Goal: Navigation & Orientation: Find specific page/section

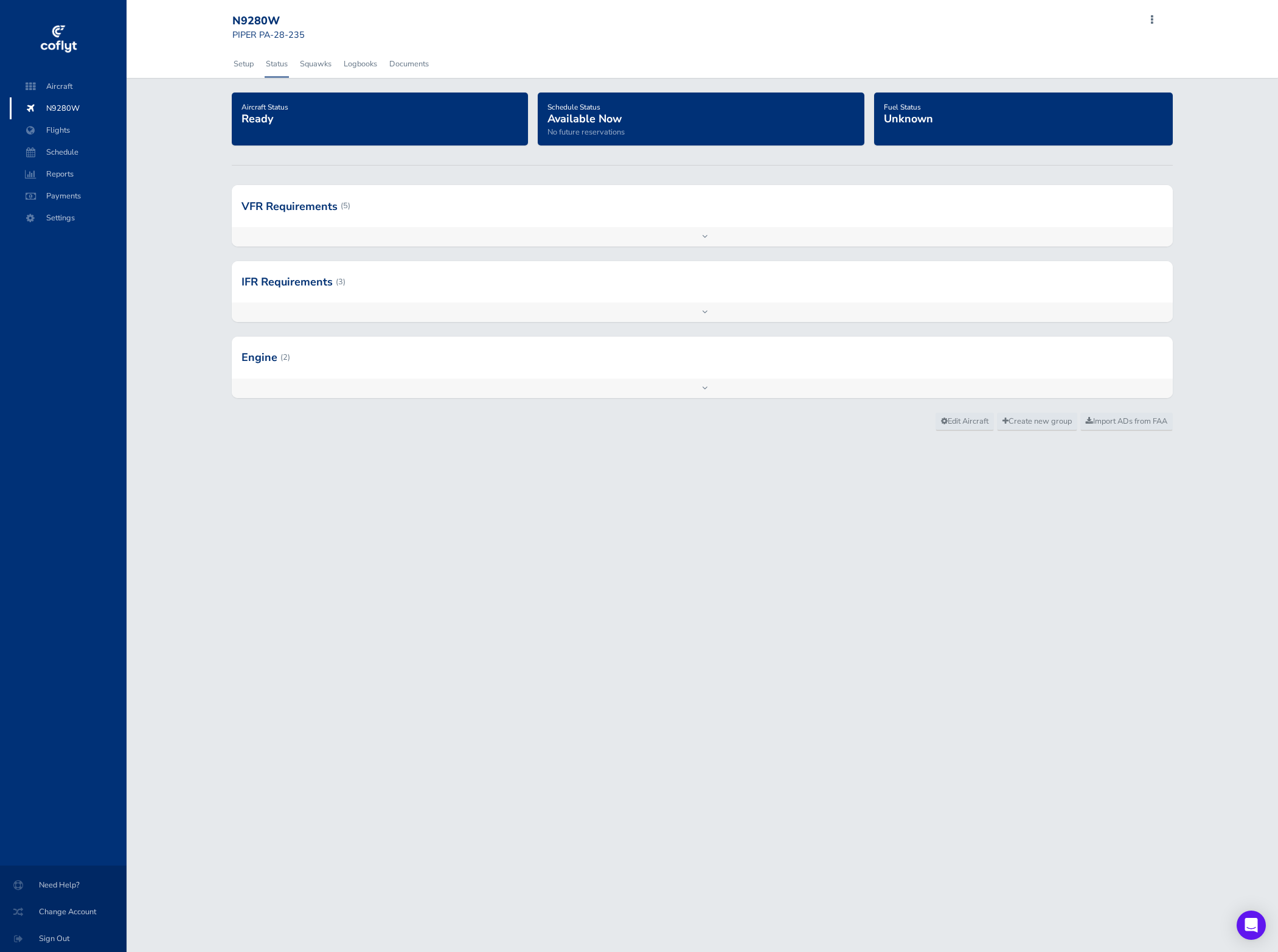
click at [393, 209] on div at bounding box center [702, 206] width 942 height 41
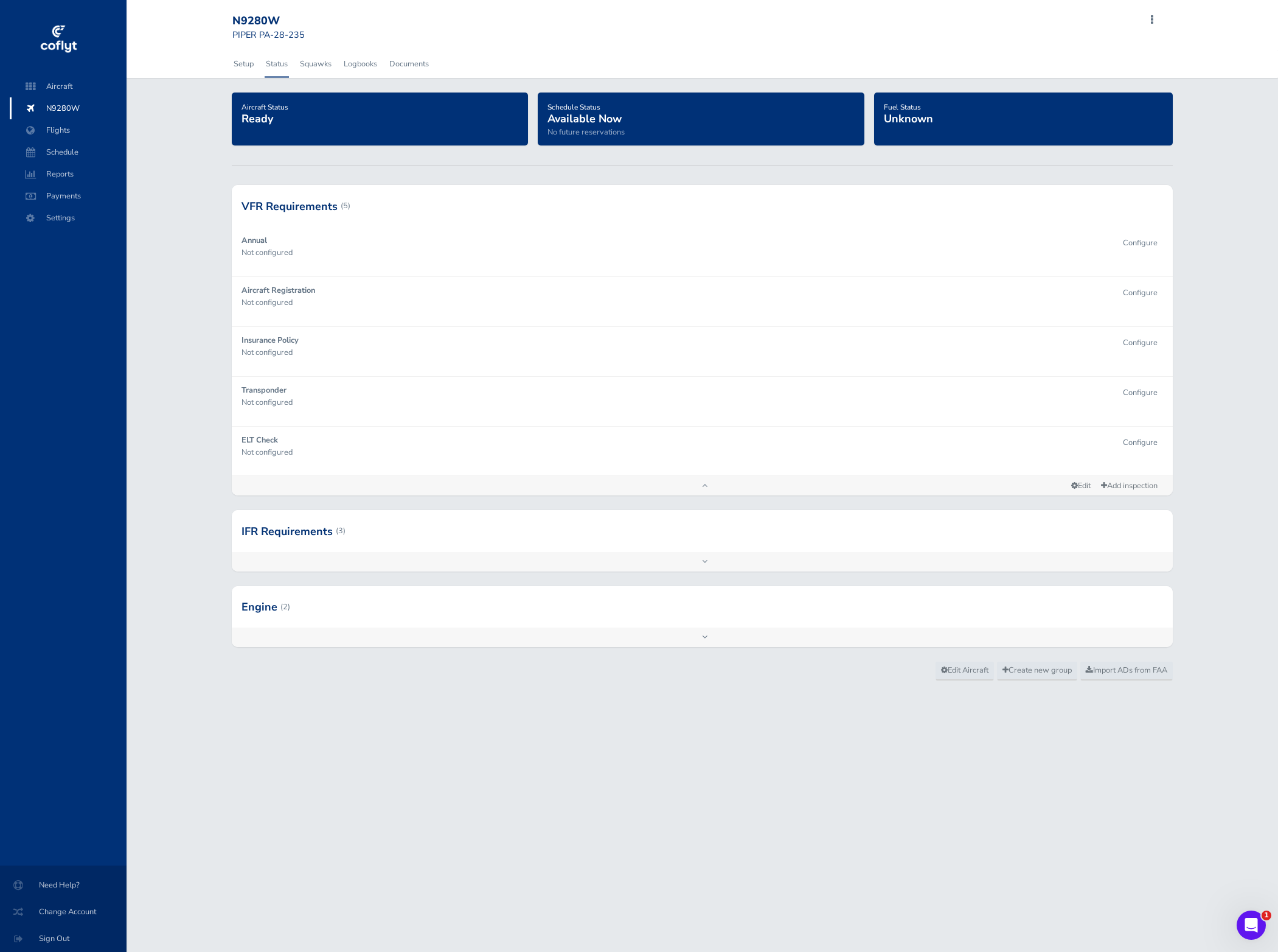
click at [555, 539] on div at bounding box center [702, 531] width 942 height 41
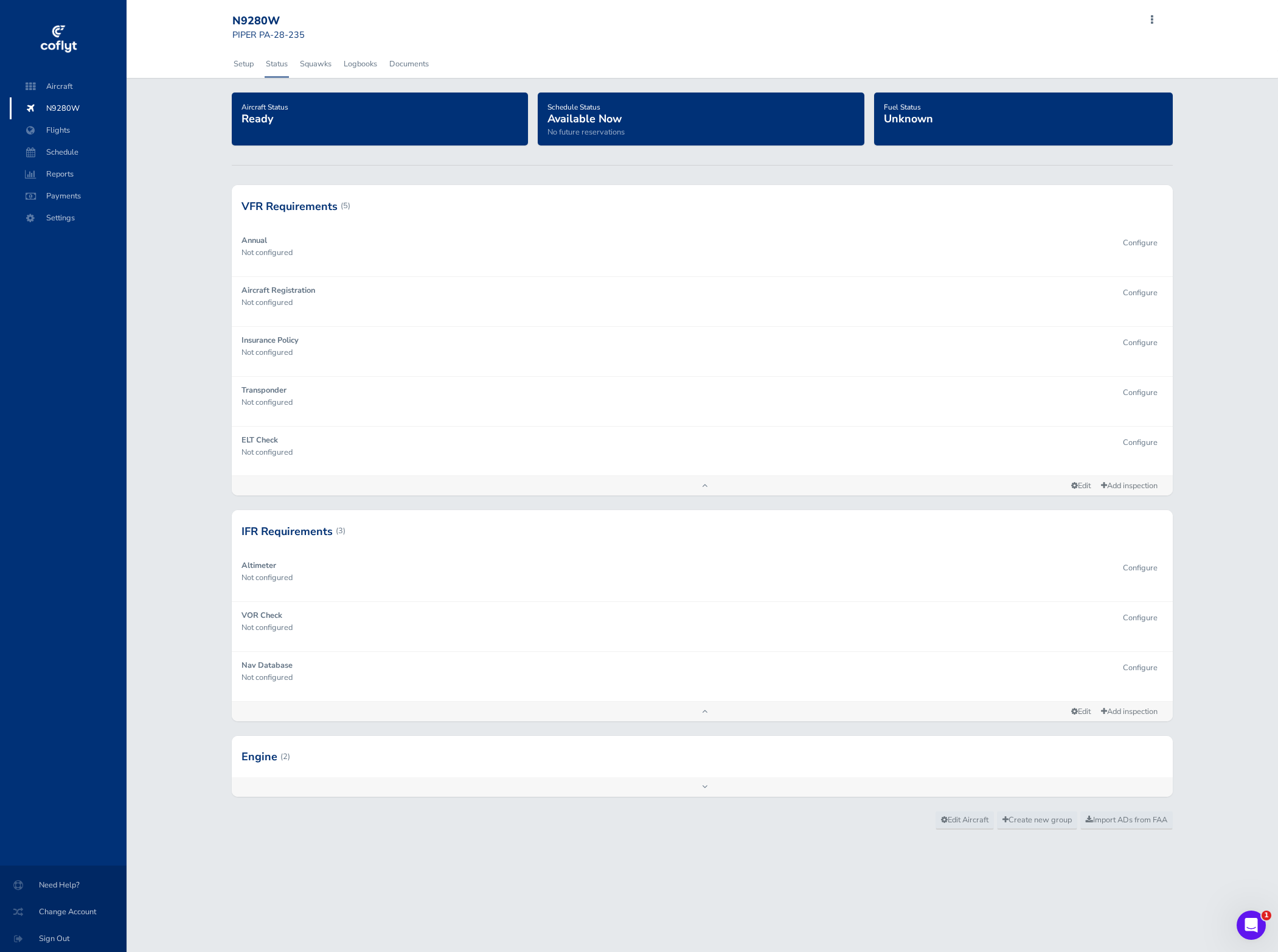
click at [585, 766] on div at bounding box center [702, 757] width 942 height 41
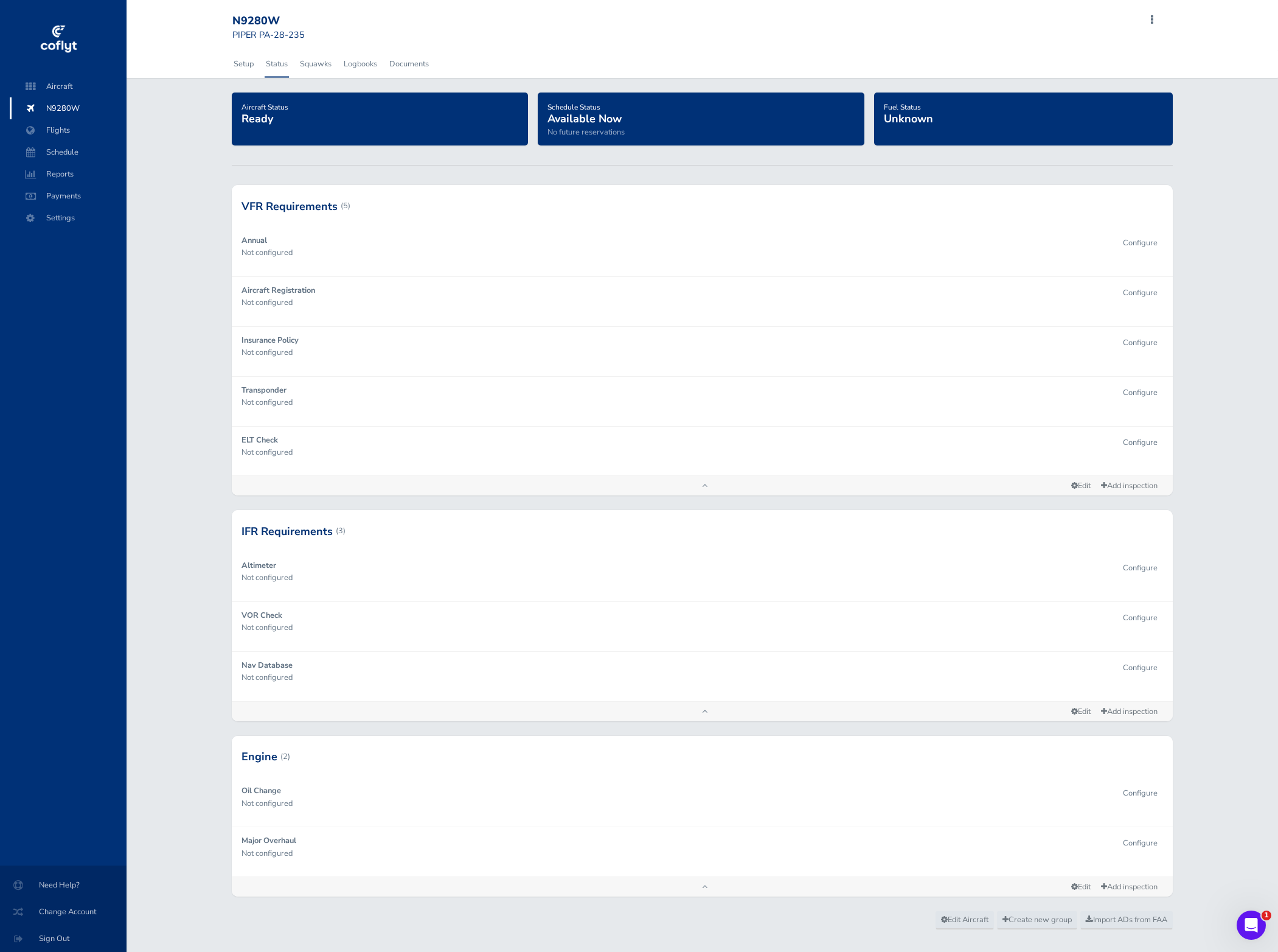
click at [1155, 14] on div "N9280W PIPER PA-28-235 Add Squawk Add Flight Add Reservation Export Inspections…" at bounding box center [700, 27] width 936 height 36
click at [1152, 21] on span at bounding box center [1152, 20] width 15 height 17
click at [591, 69] on div "Setup Status Squawks Logbooks Documents" at bounding box center [703, 63] width 960 height 27
click at [65, 223] on span "Settings" at bounding box center [68, 218] width 93 height 22
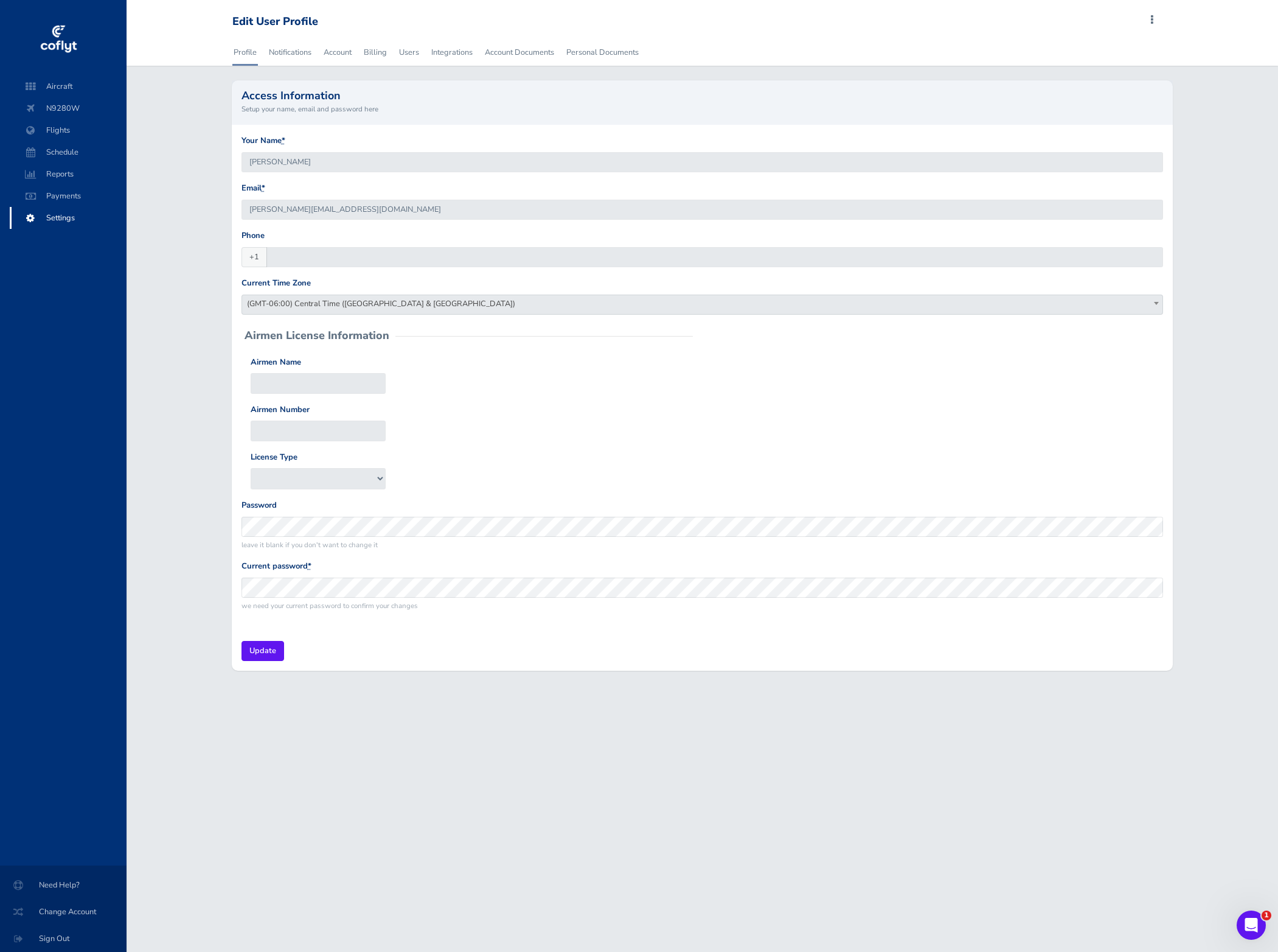
click at [154, 100] on div "Profile Notifications Account Billing Users Integrations Account Documents Pers…" at bounding box center [703, 362] width 1152 height 647
click at [87, 91] on span "Aircraft" at bounding box center [68, 87] width 93 height 22
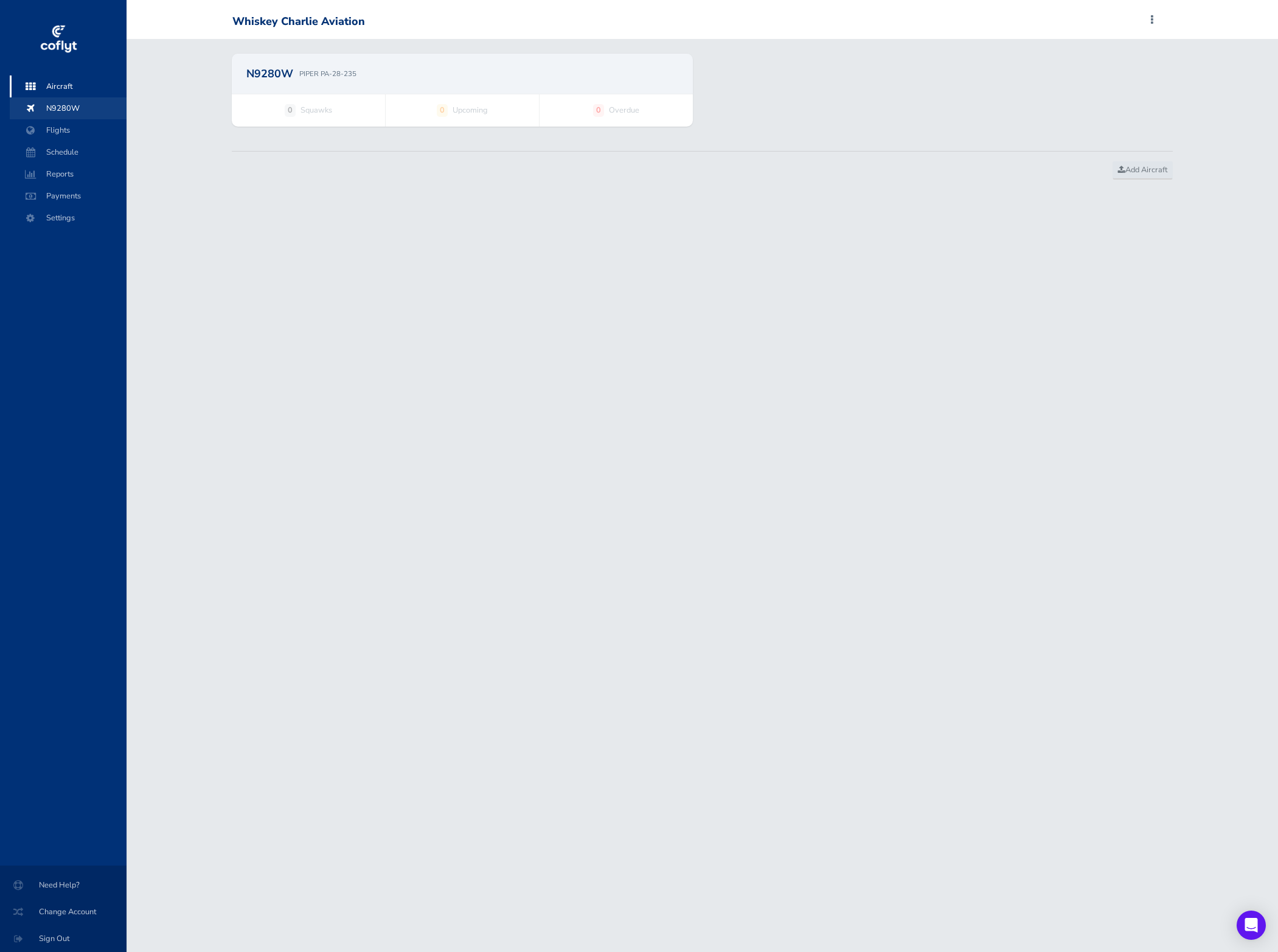
click at [89, 109] on span "N9280W" at bounding box center [68, 108] width 93 height 22
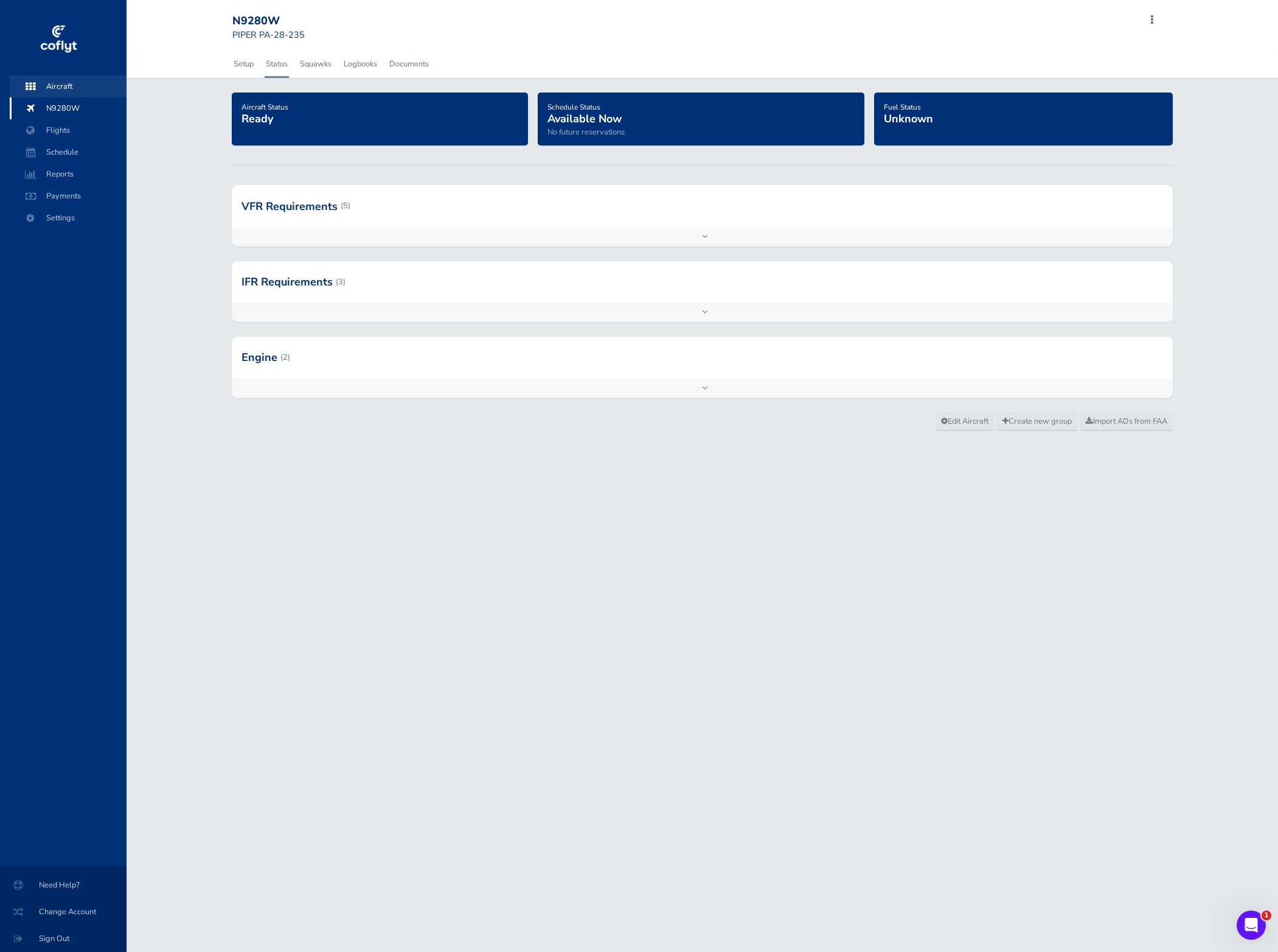
click at [74, 86] on span "Aircraft" at bounding box center [68, 87] width 93 height 22
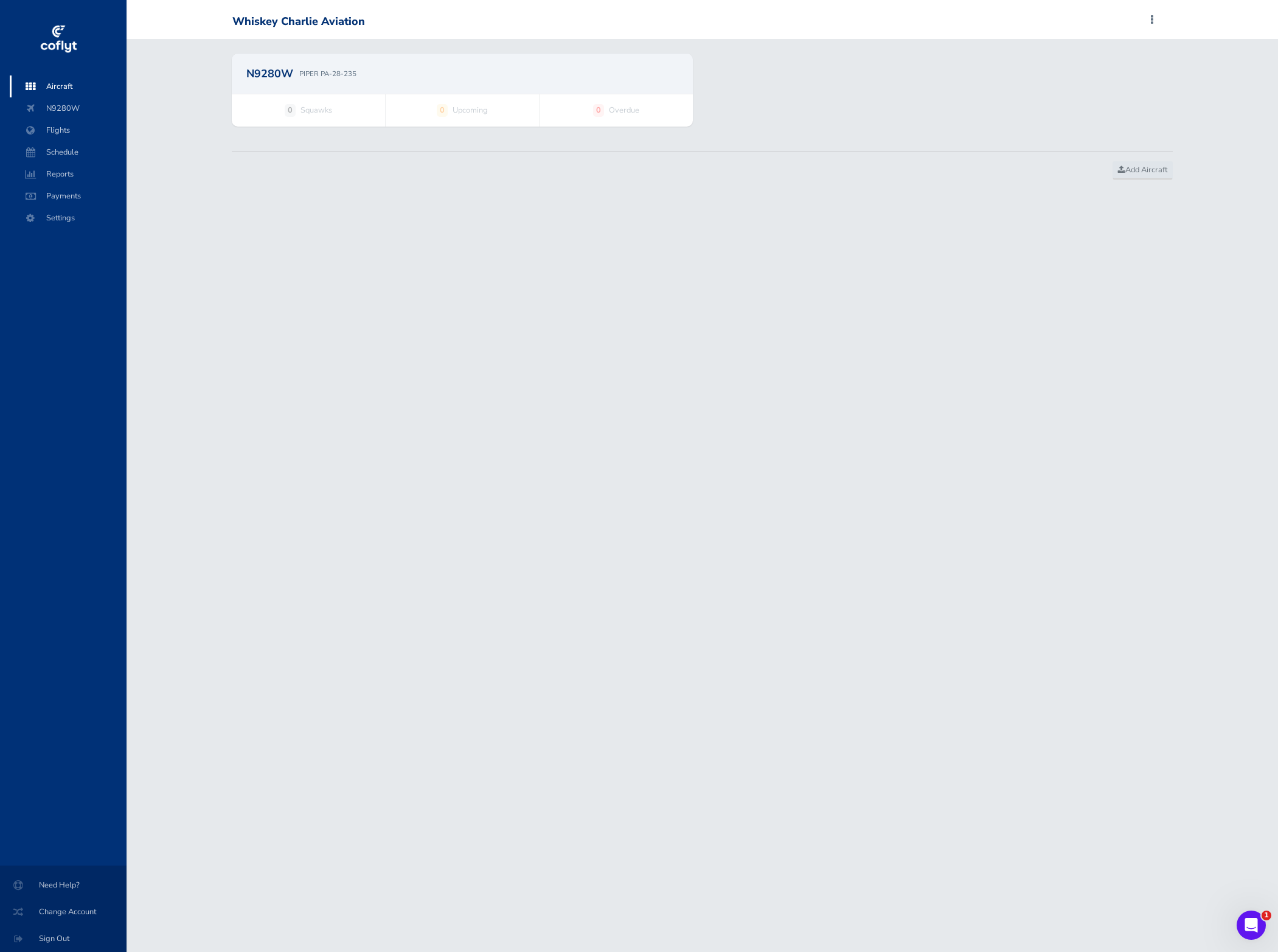
click at [417, 77] on div "N9280W PIPER PA-28-235" at bounding box center [463, 73] width 432 height 11
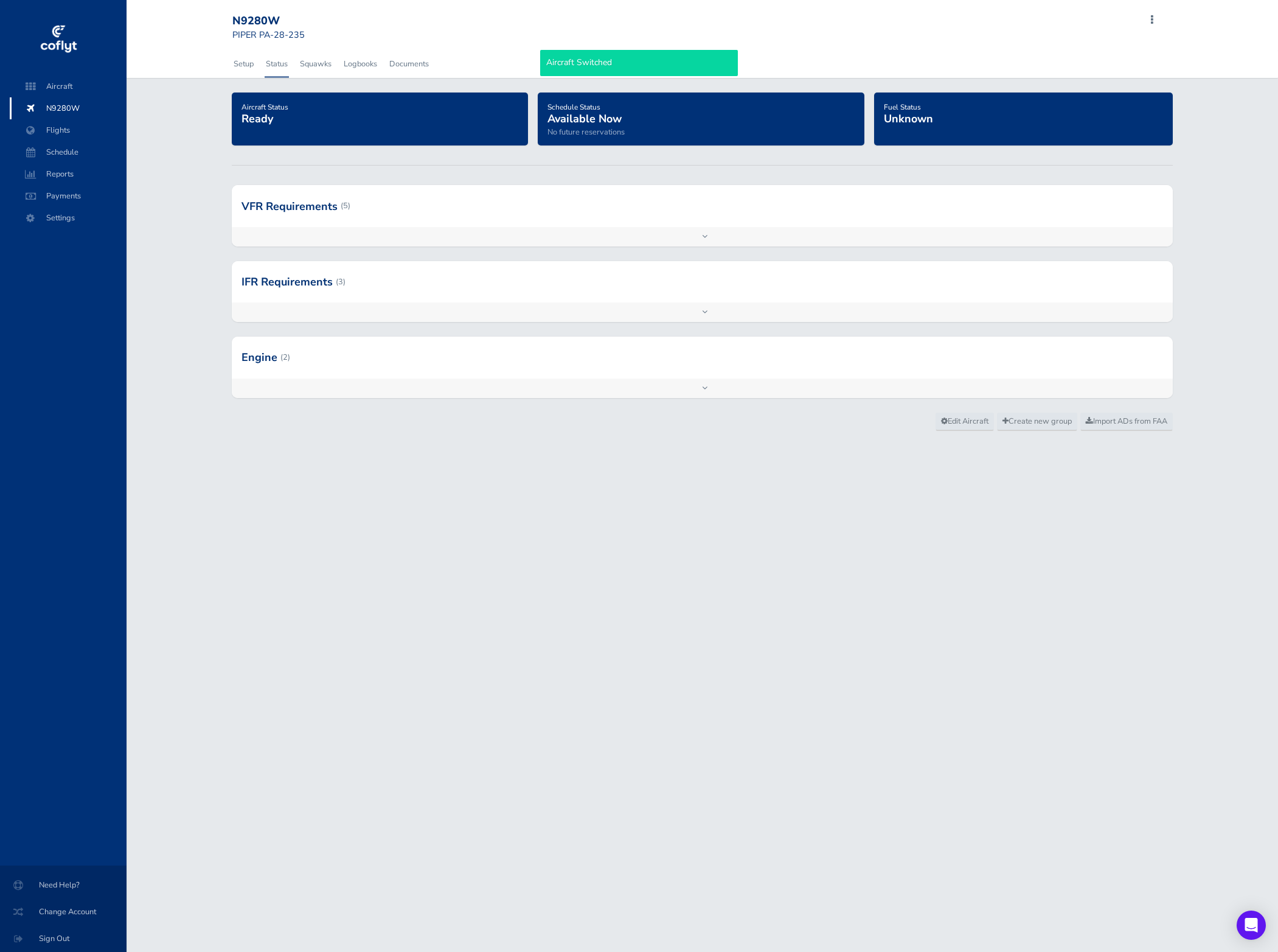
click at [543, 241] on div "Add inspection Edit" at bounding box center [702, 237] width 942 height 19
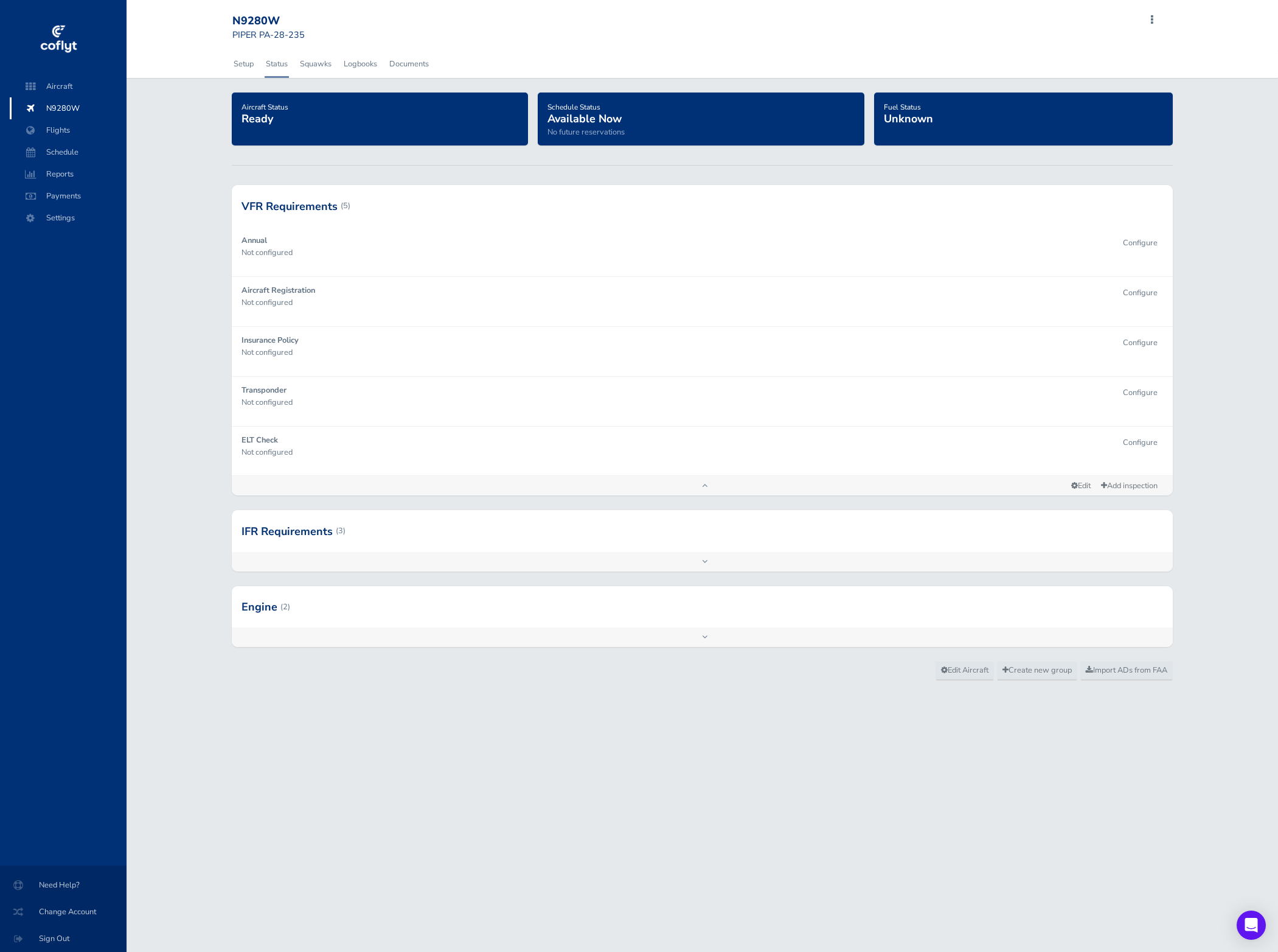
click at [655, 616] on div at bounding box center [702, 606] width 942 height 41
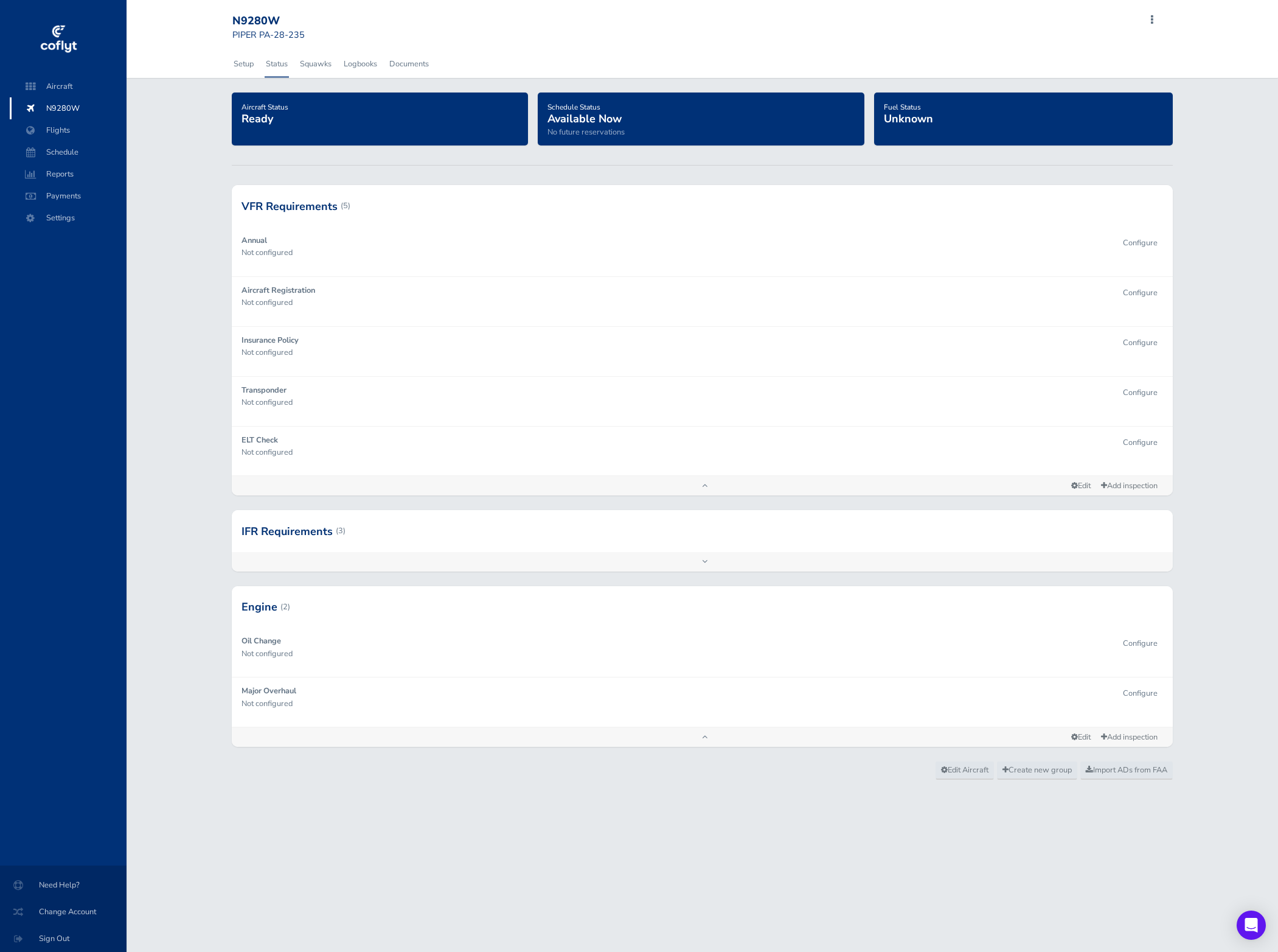
drag, startPoint x: 625, startPoint y: 531, endPoint x: 461, endPoint y: 5, distance: 551.0
click at [67, 223] on span "Settings" at bounding box center [68, 218] width 93 height 22
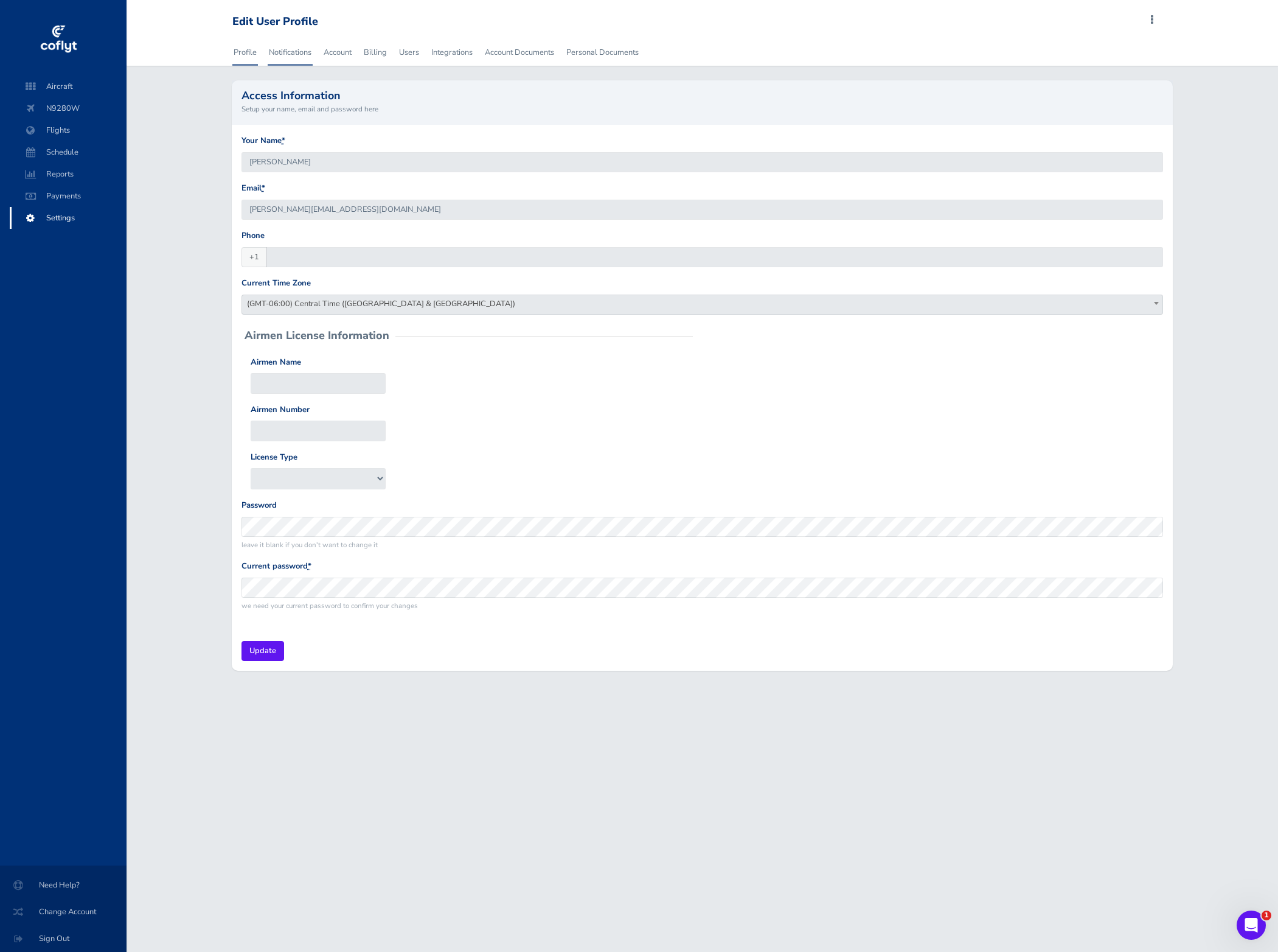
click at [285, 56] on link "Notifications" at bounding box center [291, 52] width 45 height 27
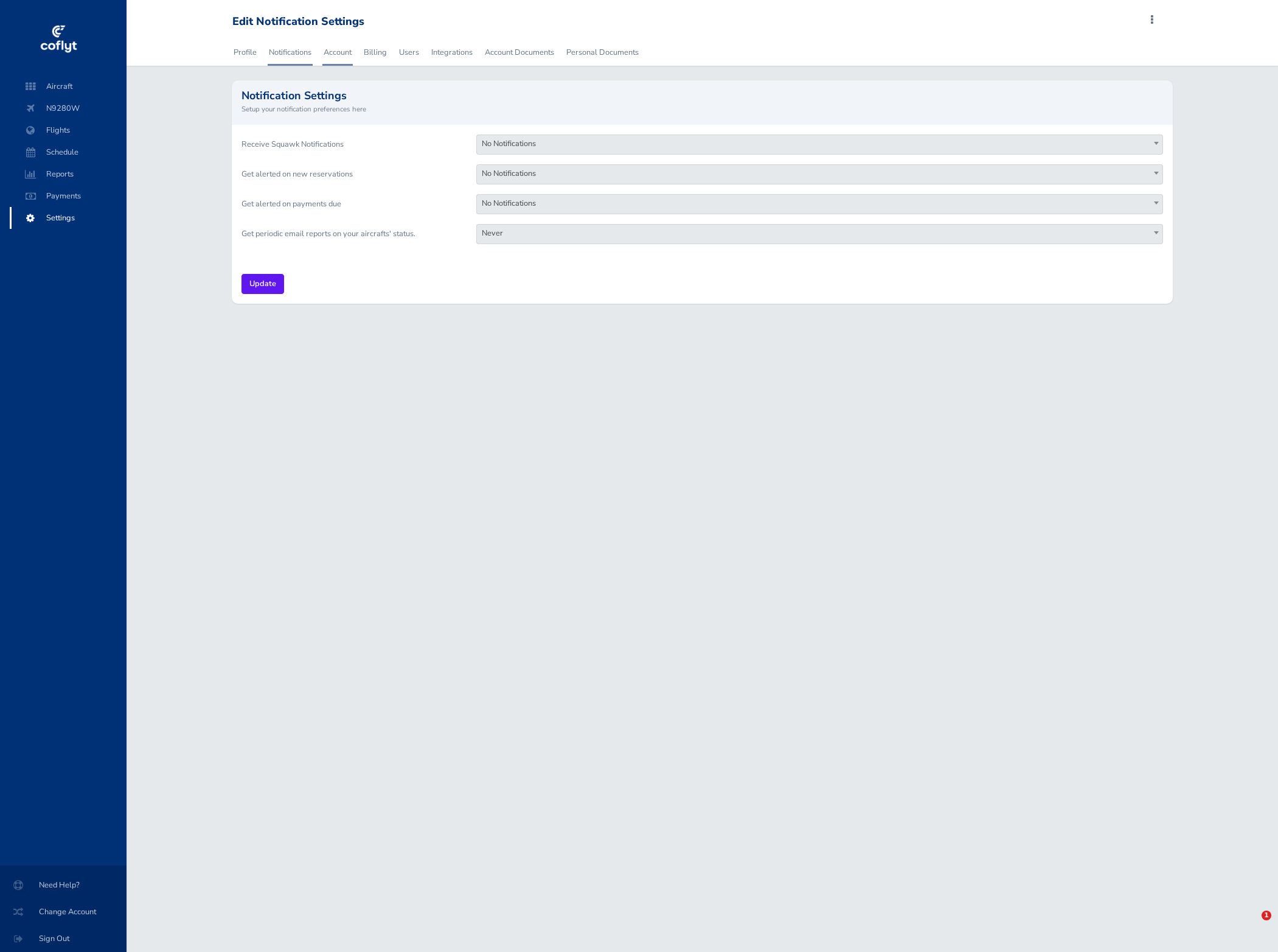
click at [347, 53] on link "Account" at bounding box center [337, 52] width 30 height 27
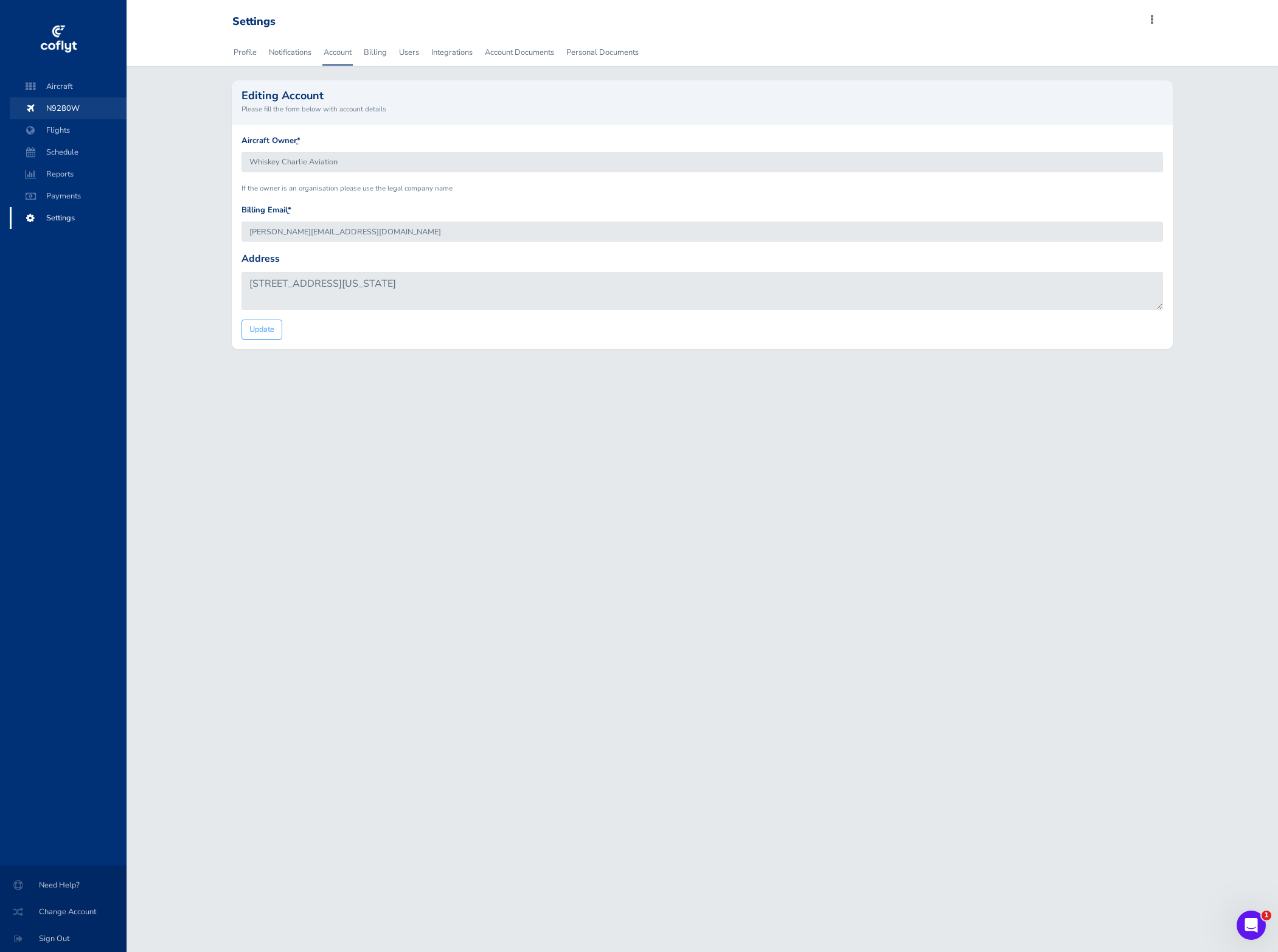
click at [87, 109] on span "N9280W" at bounding box center [68, 108] width 93 height 22
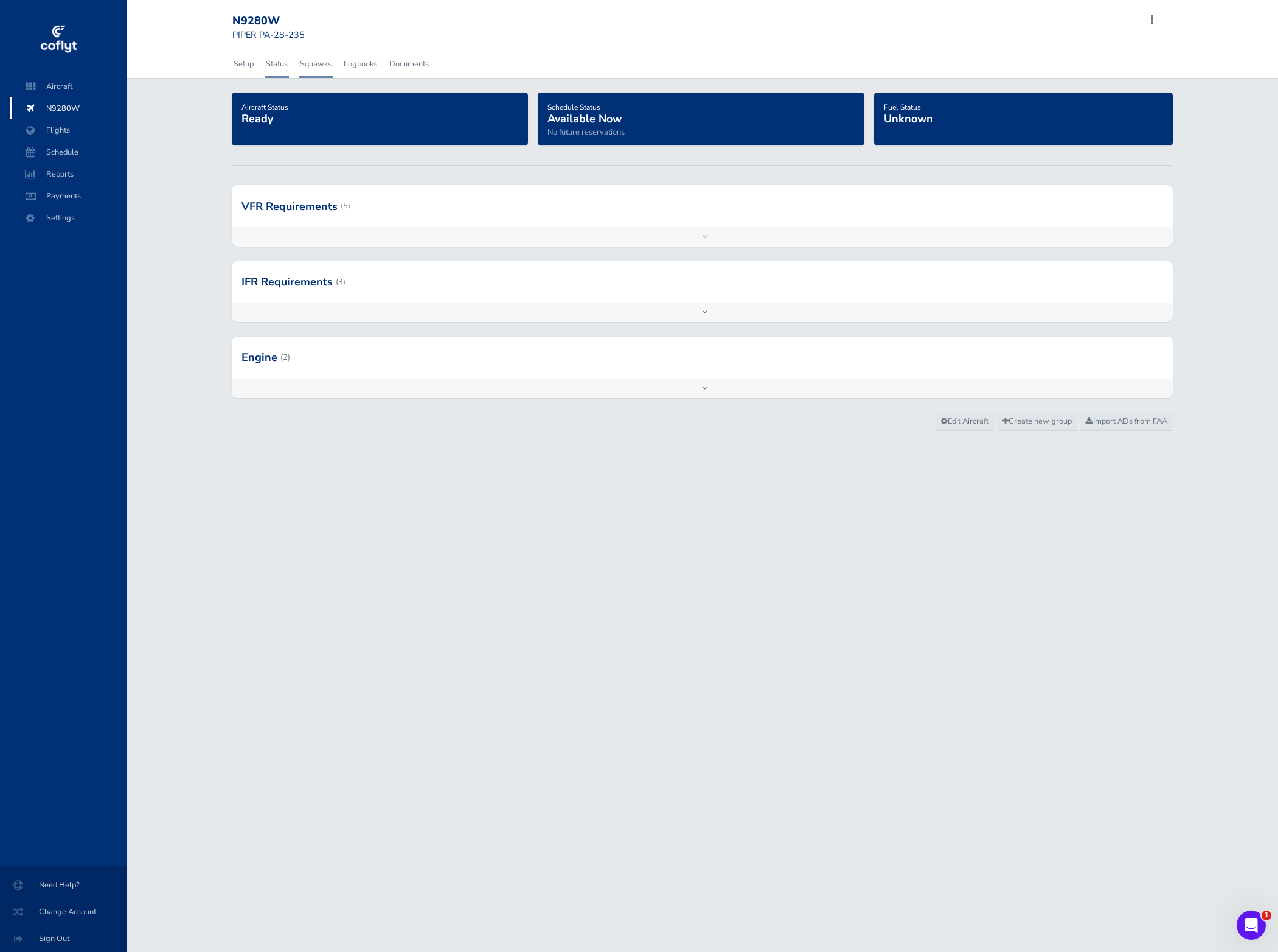
click at [328, 65] on link "Squawks" at bounding box center [316, 63] width 34 height 27
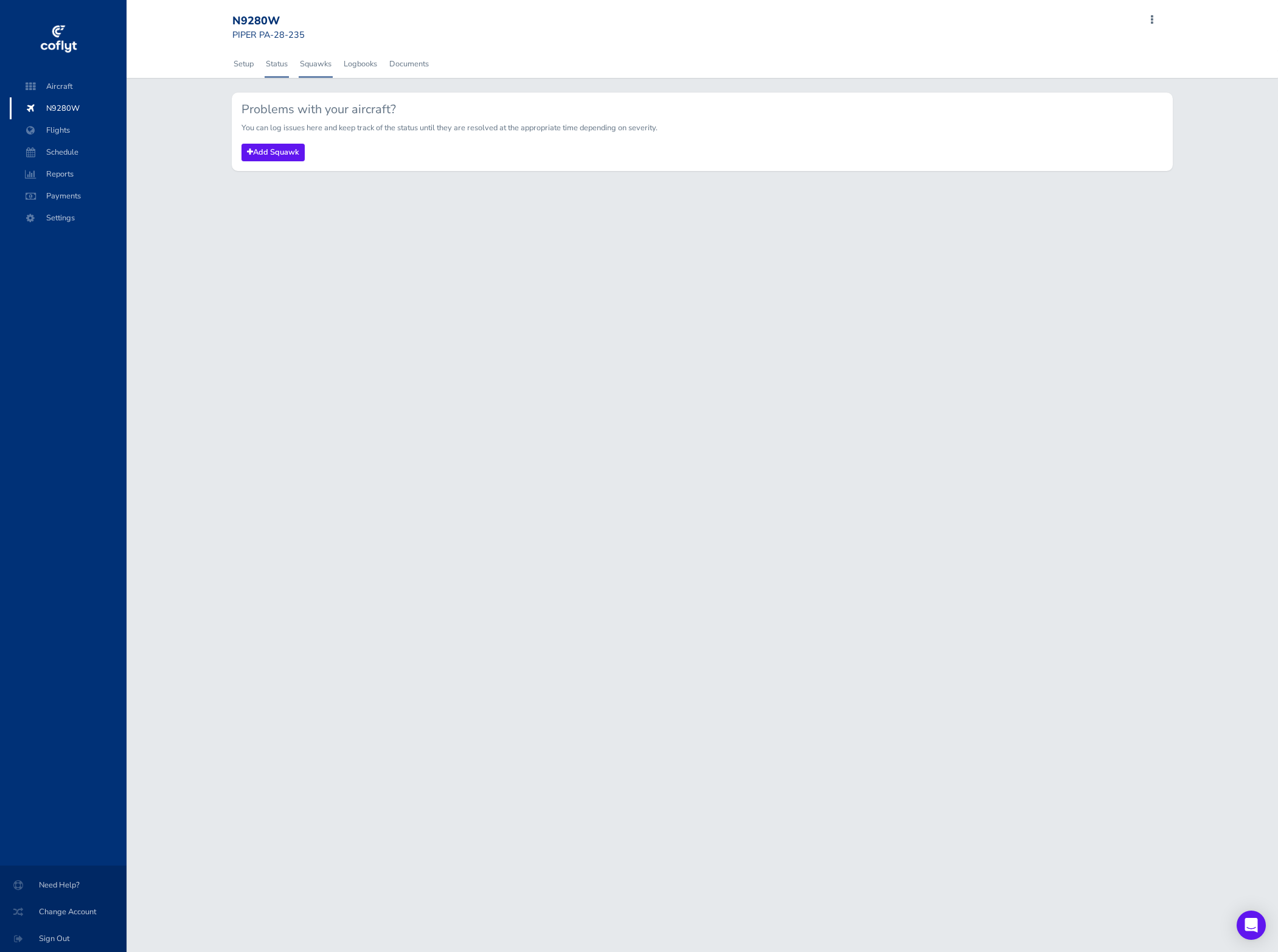
click at [274, 75] on link "Status" at bounding box center [277, 63] width 25 height 27
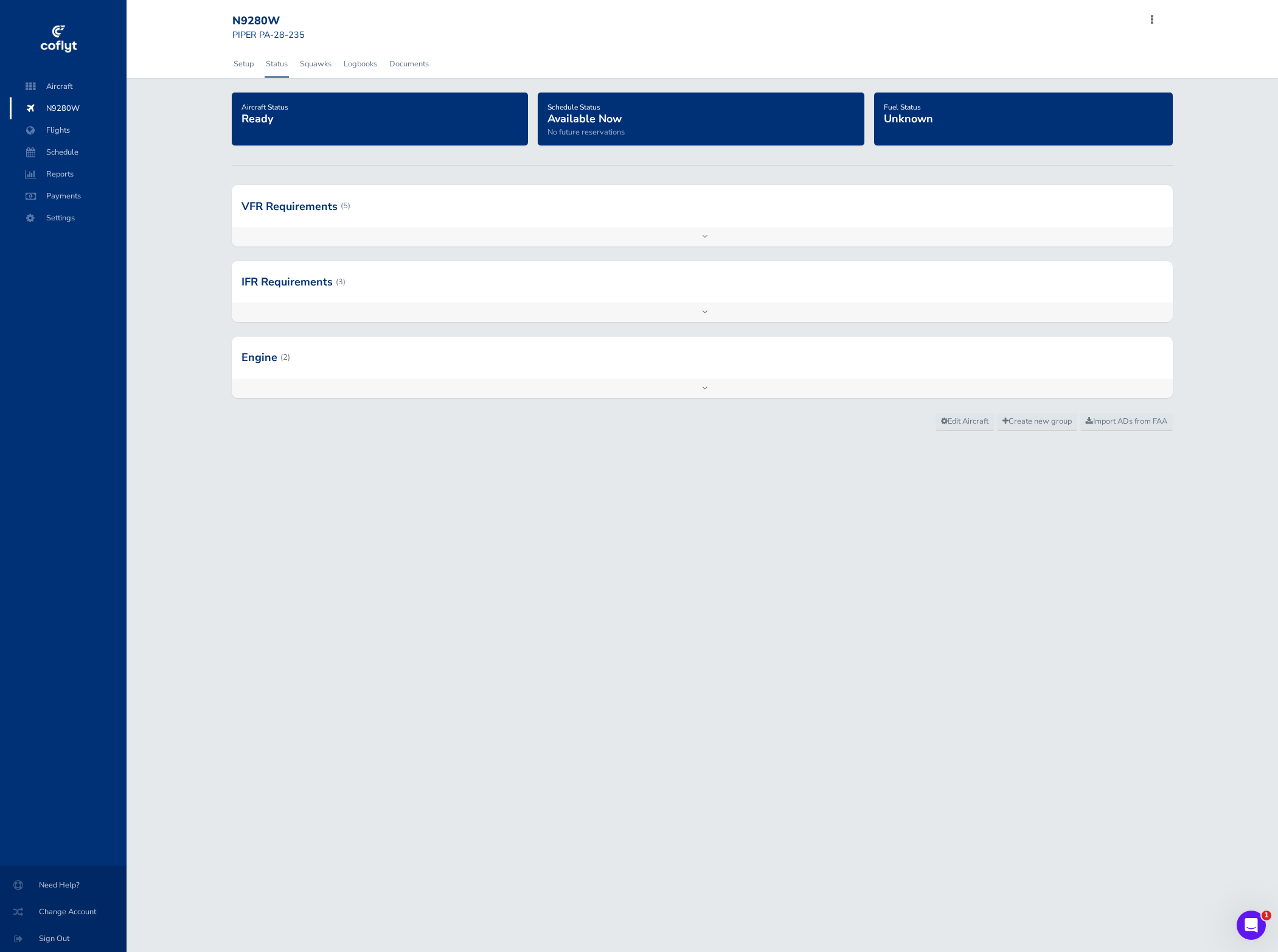
click at [408, 223] on div at bounding box center [702, 206] width 942 height 41
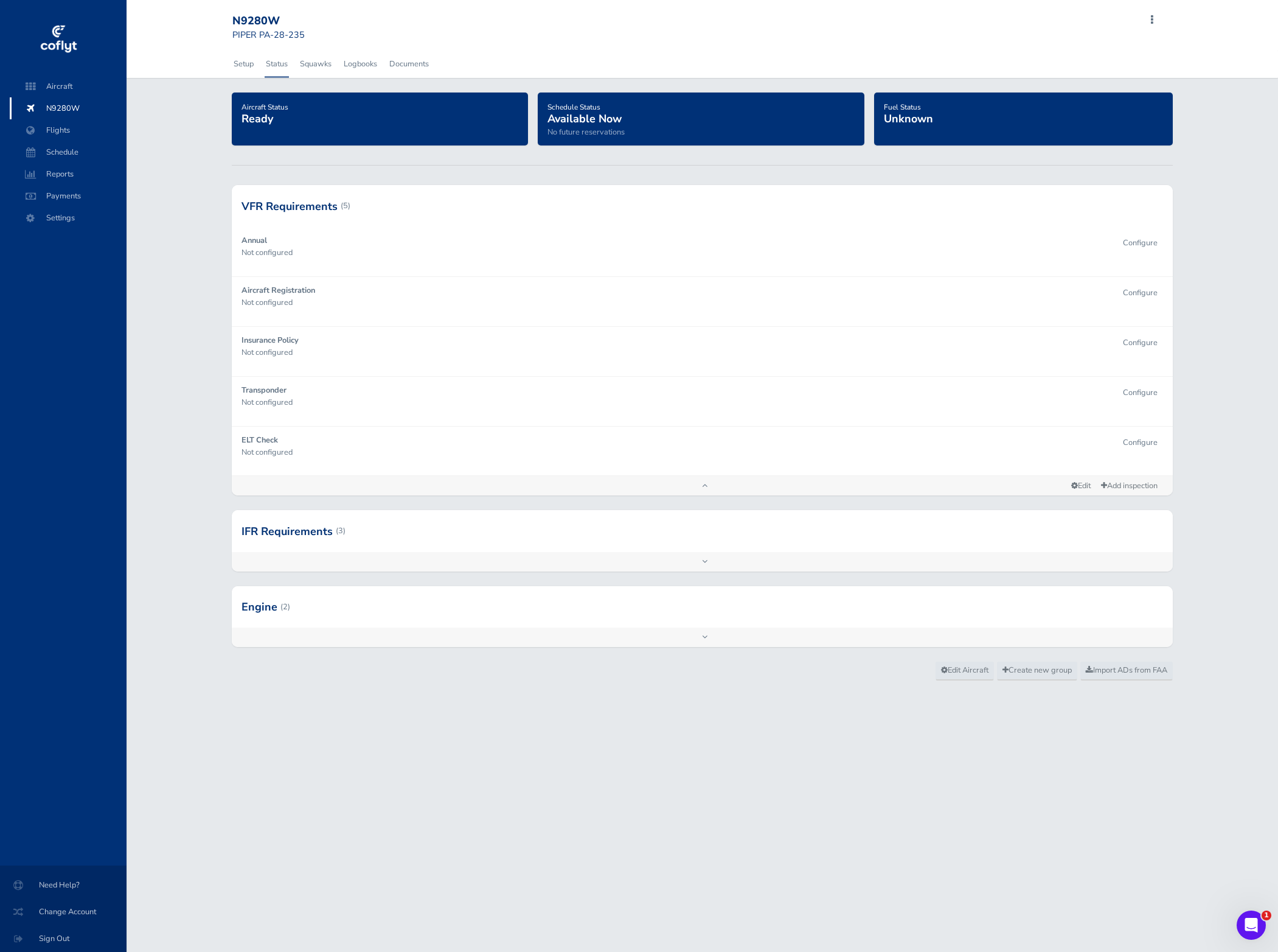
click at [527, 617] on div at bounding box center [702, 606] width 942 height 41
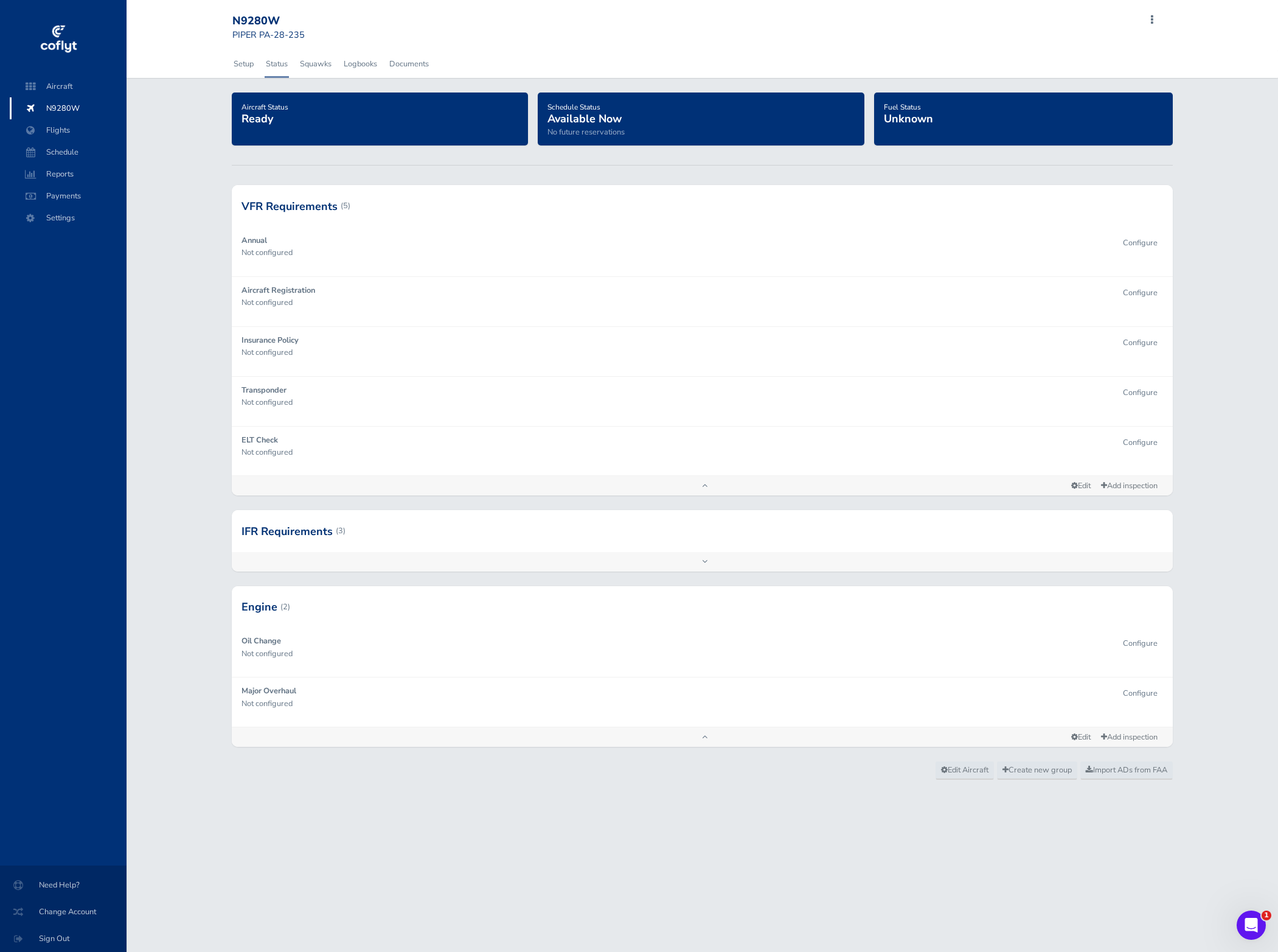
click at [511, 534] on div at bounding box center [702, 531] width 942 height 41
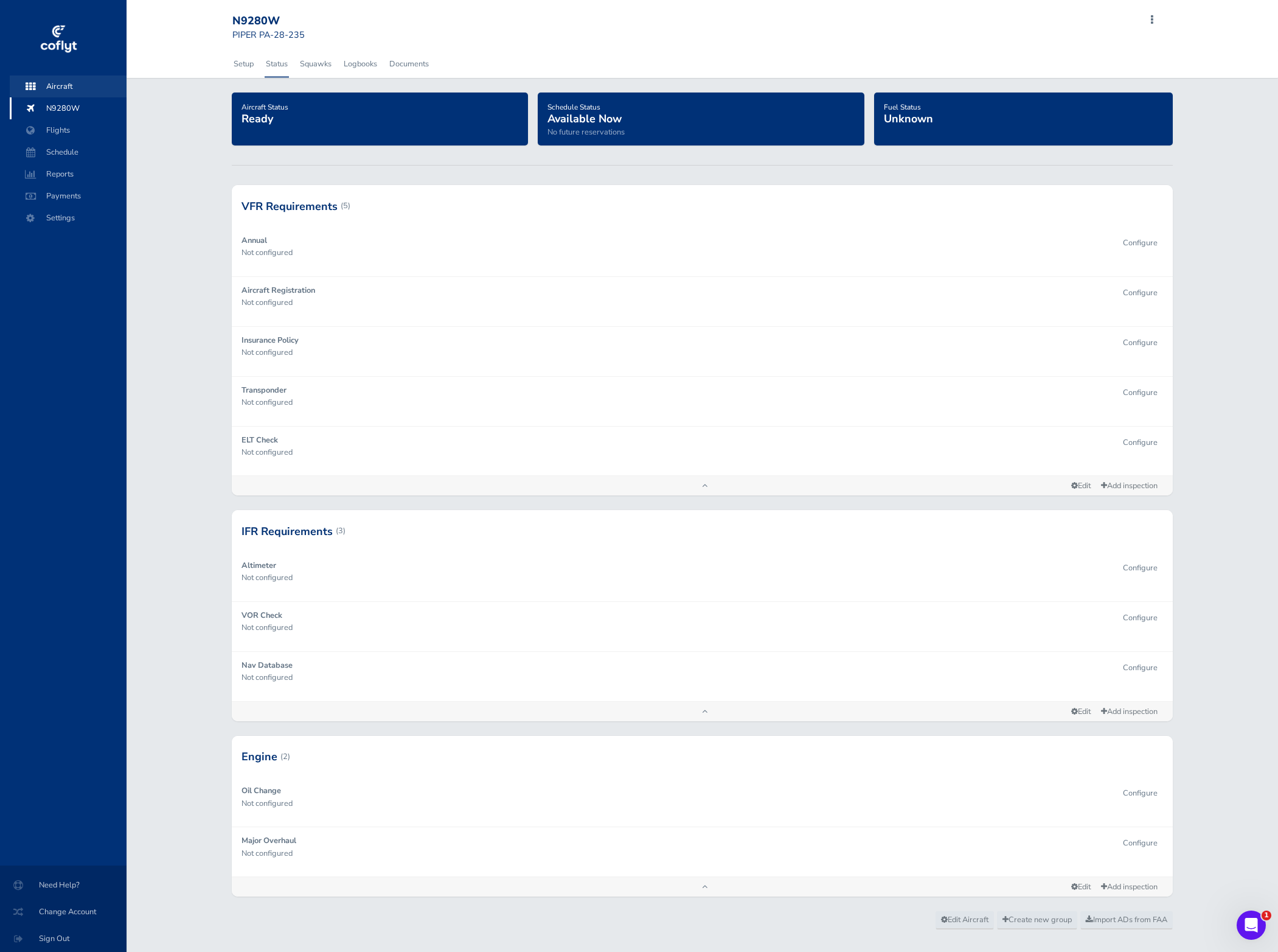
click at [60, 87] on span "Aircraft" at bounding box center [68, 87] width 93 height 22
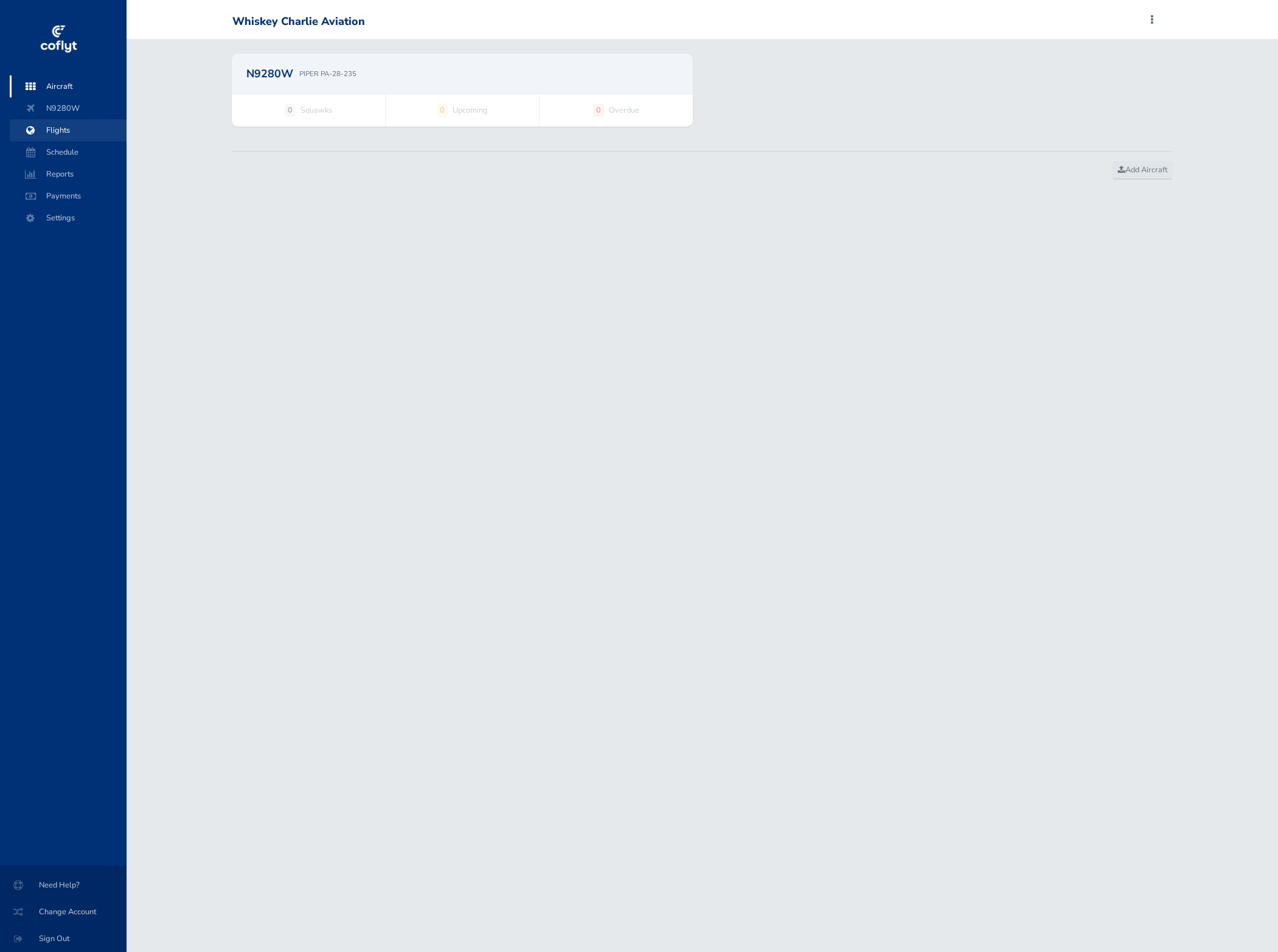
click at [73, 131] on span "Flights" at bounding box center [68, 130] width 93 height 22
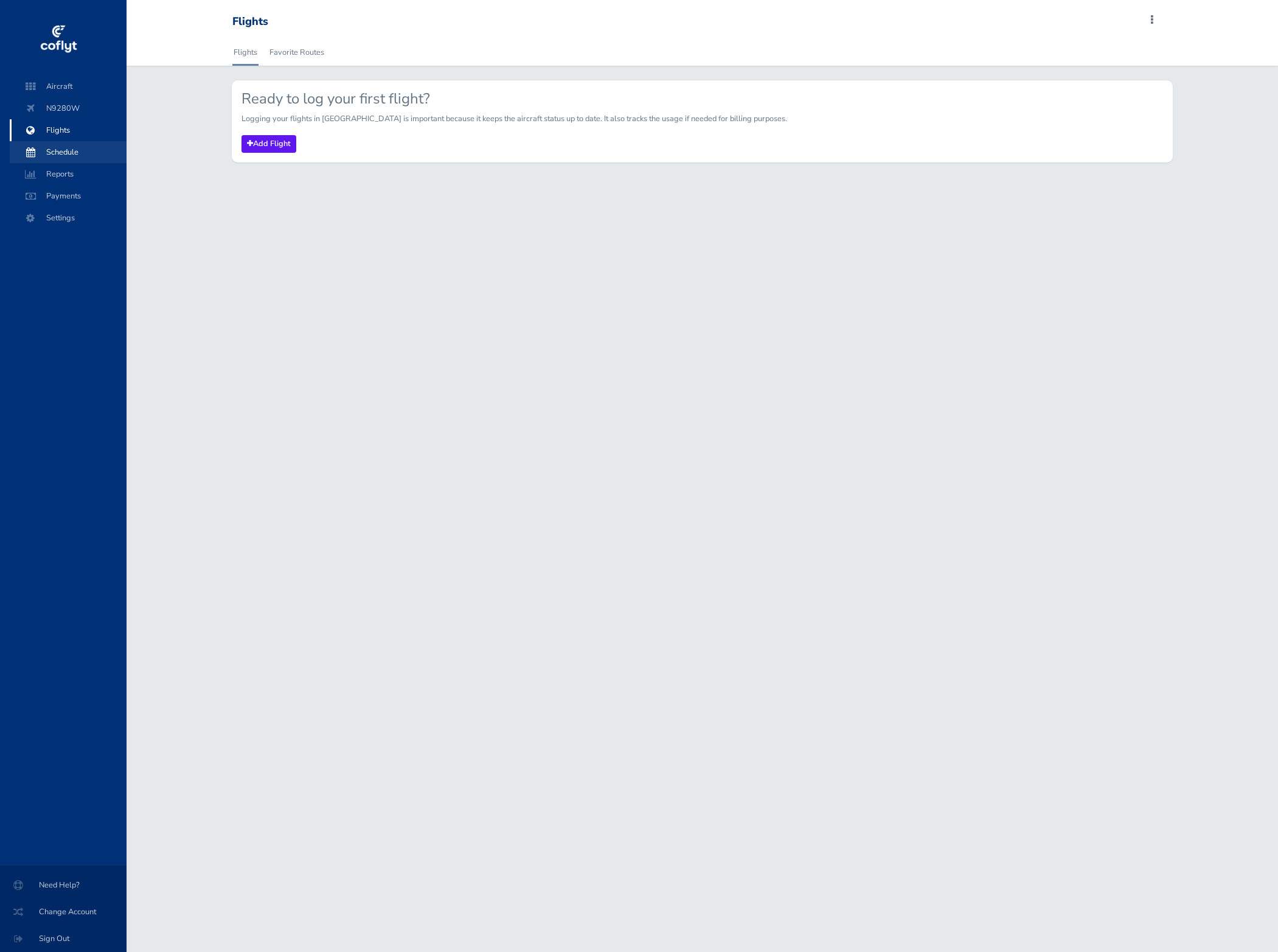
click at [76, 149] on span "Schedule" at bounding box center [68, 152] width 93 height 22
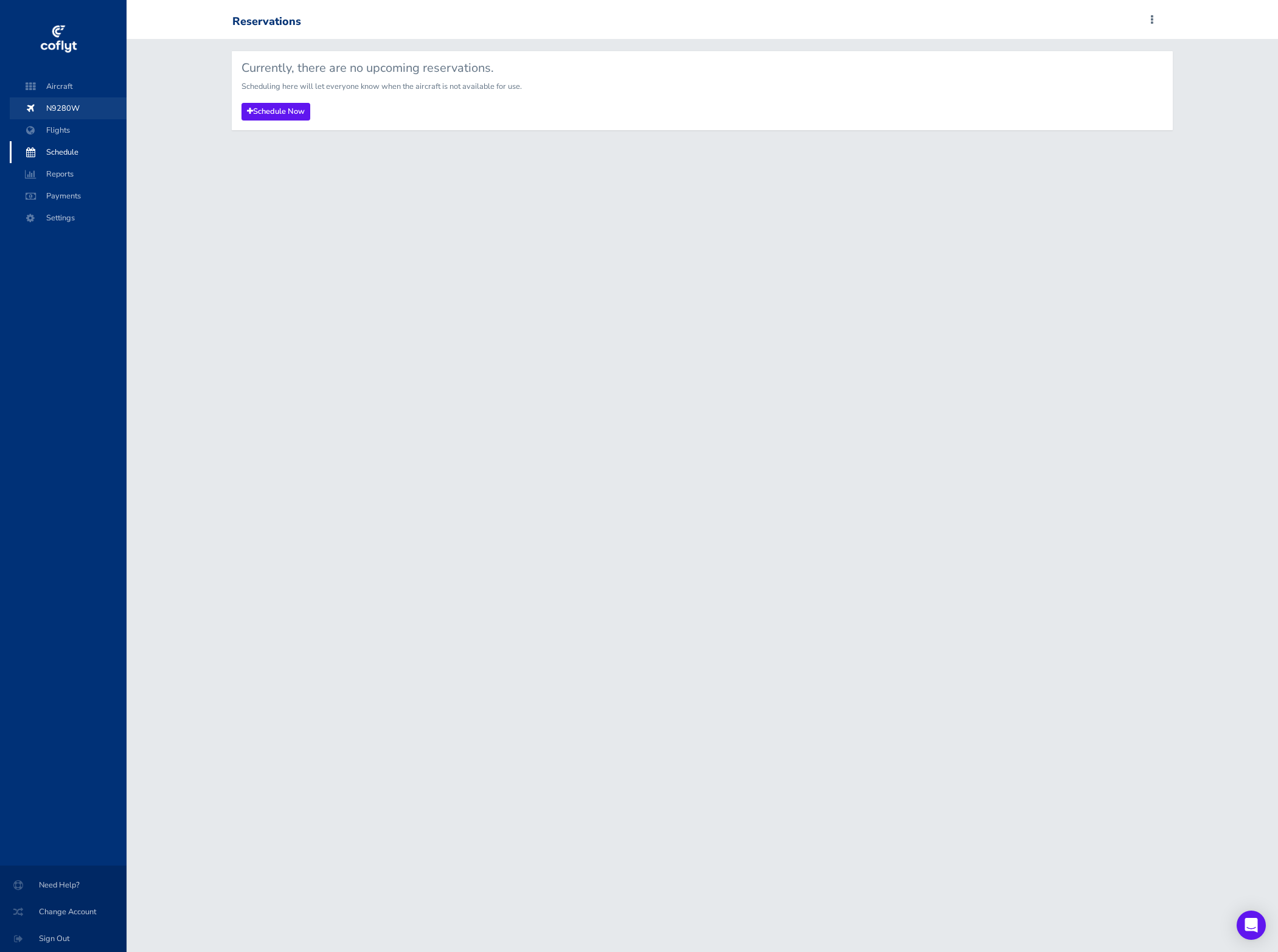
click at [73, 110] on span "N9280W" at bounding box center [68, 108] width 93 height 22
